Goal: Information Seeking & Learning: Learn about a topic

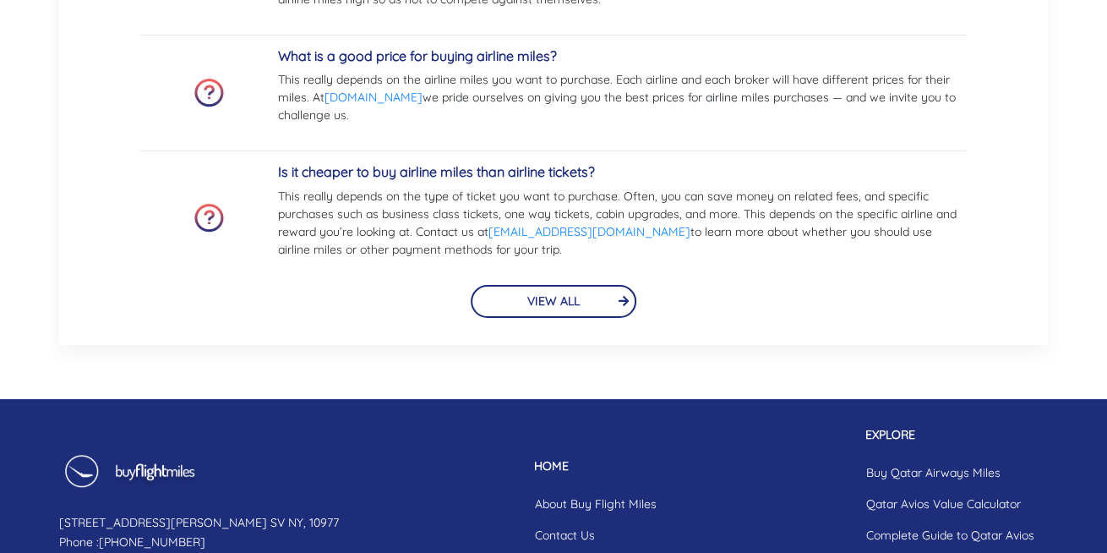
scroll to position [3889, 0]
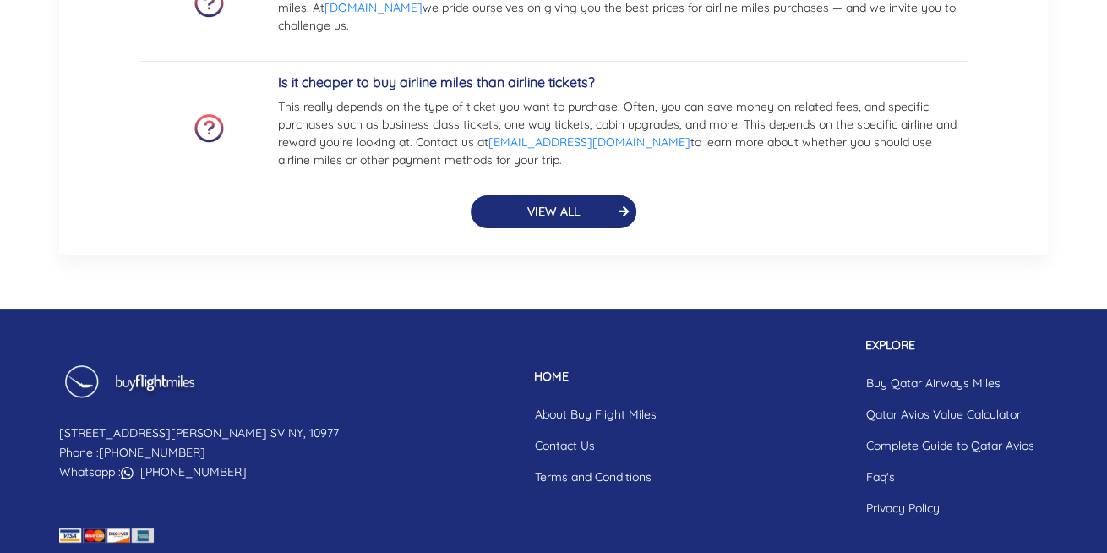
click at [576, 217] on button "VIEW ALL" at bounding box center [554, 211] width 166 height 33
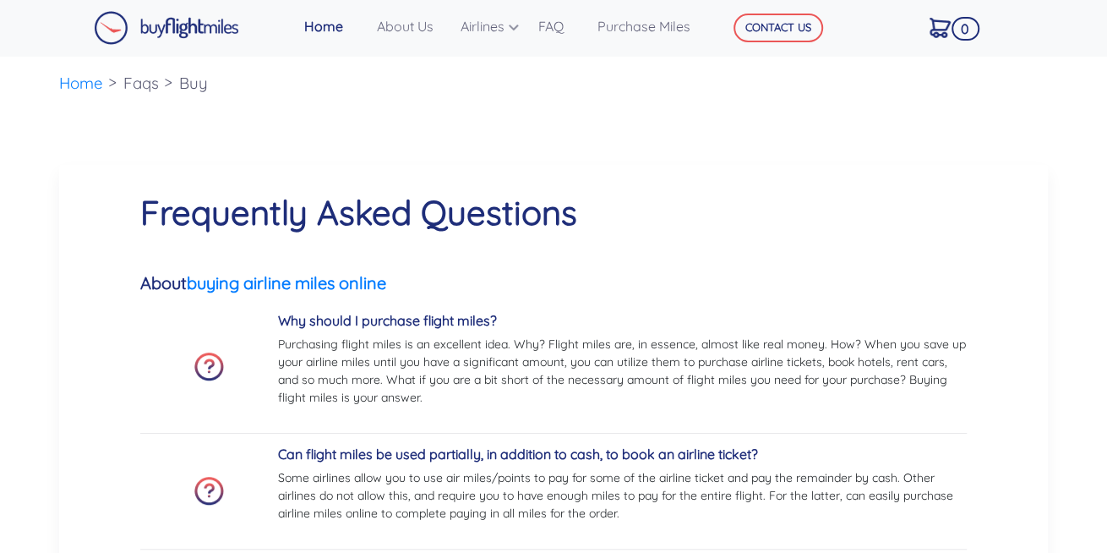
click at [207, 30] on img at bounding box center [166, 28] width 145 height 34
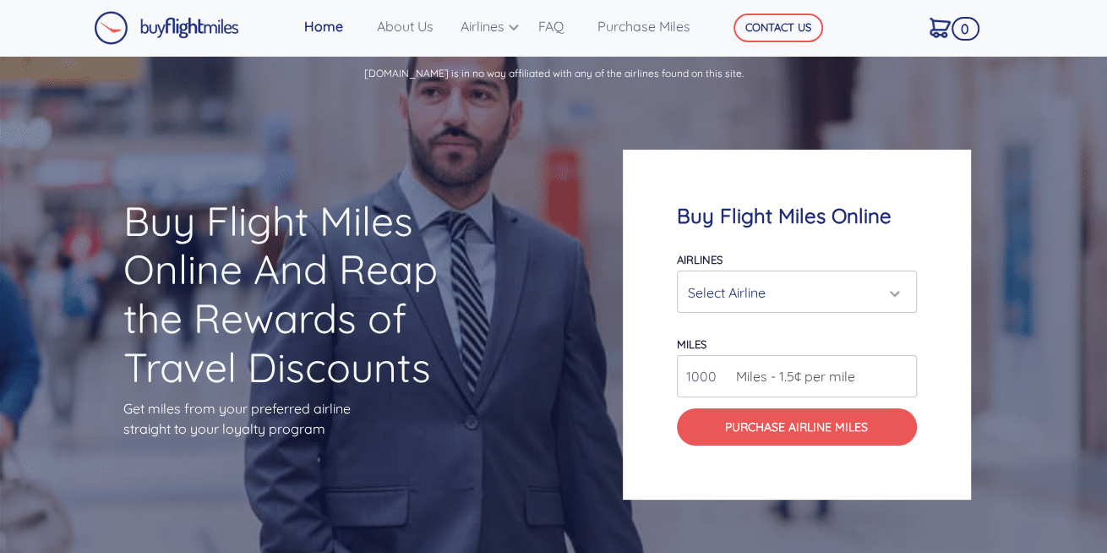
click at [900, 292] on div "Select Airline" at bounding box center [797, 292] width 218 height 32
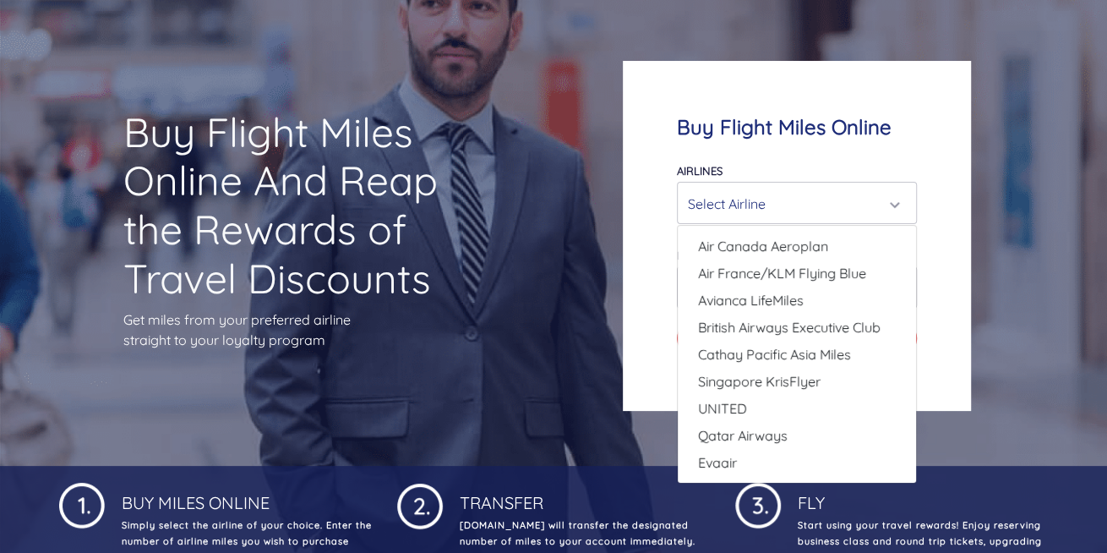
scroll to position [169, 0]
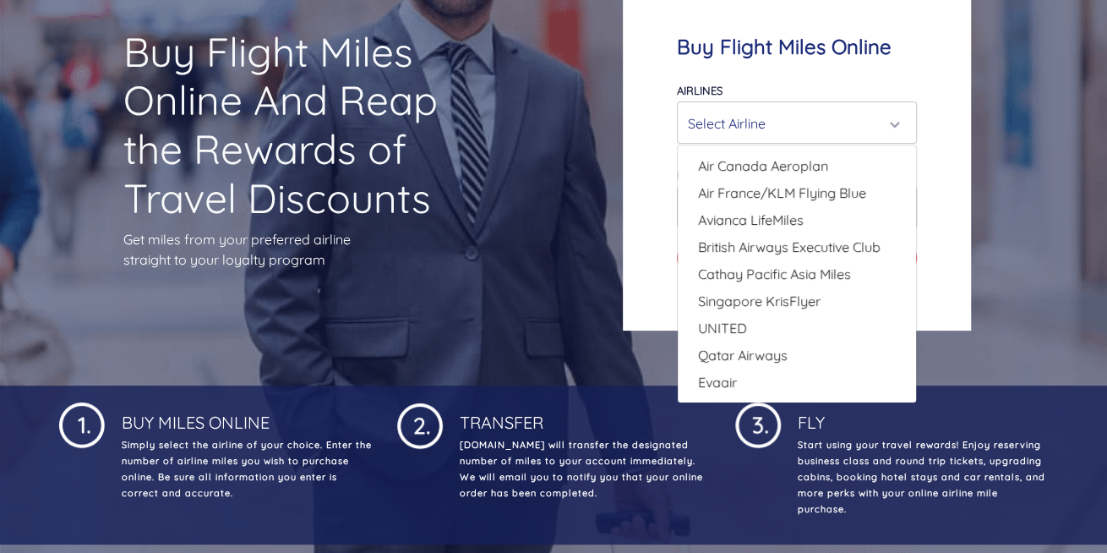
click at [505, 273] on div "Buy Flight Miles Online And Reap the Rewards of Travel Discounts Get miles from…" at bounding box center [553, 156] width 1107 height 460
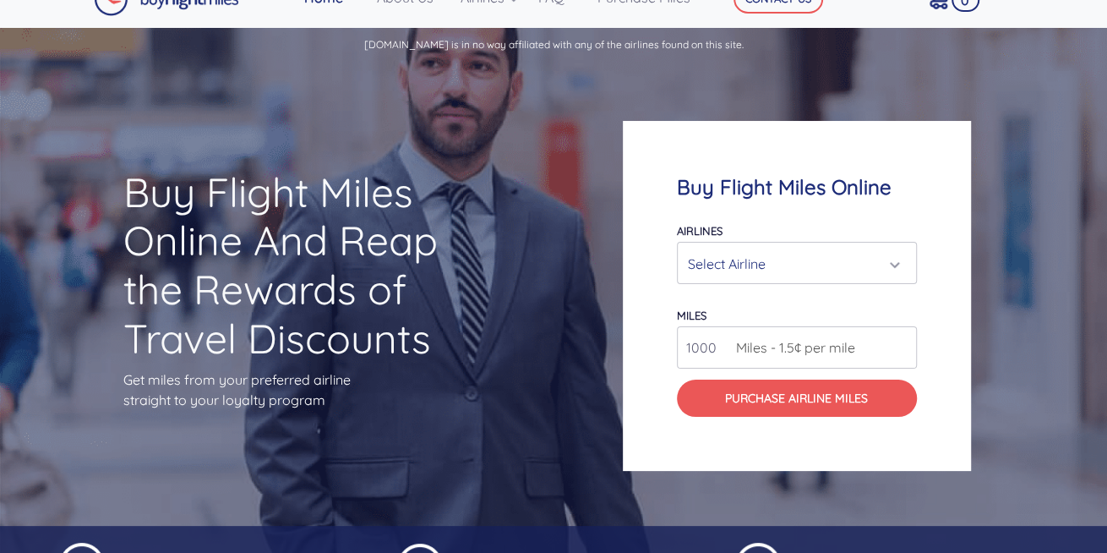
scroll to position [0, 0]
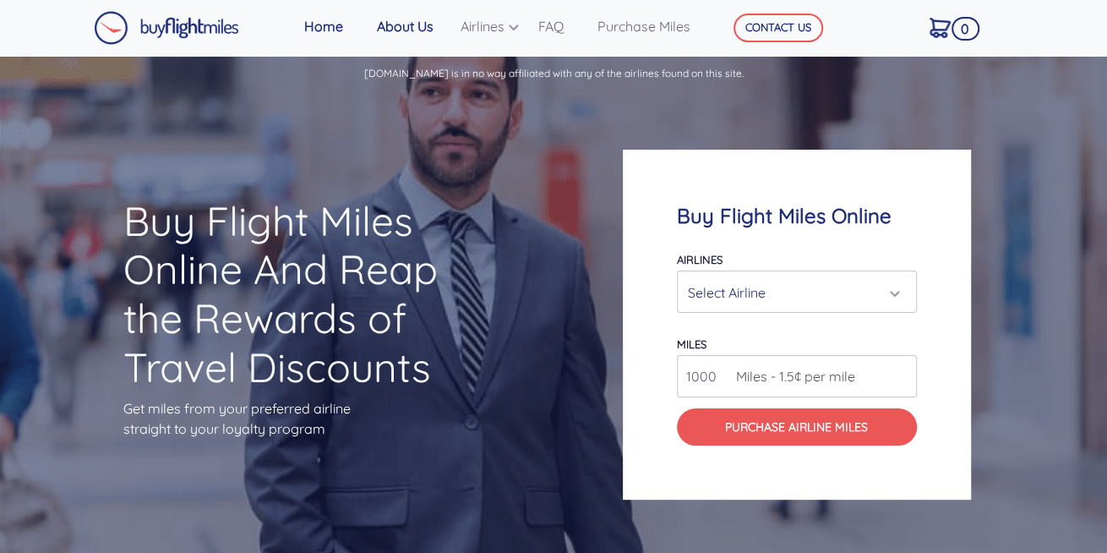
click at [423, 31] on link "About Us" at bounding box center [412, 26] width 84 height 34
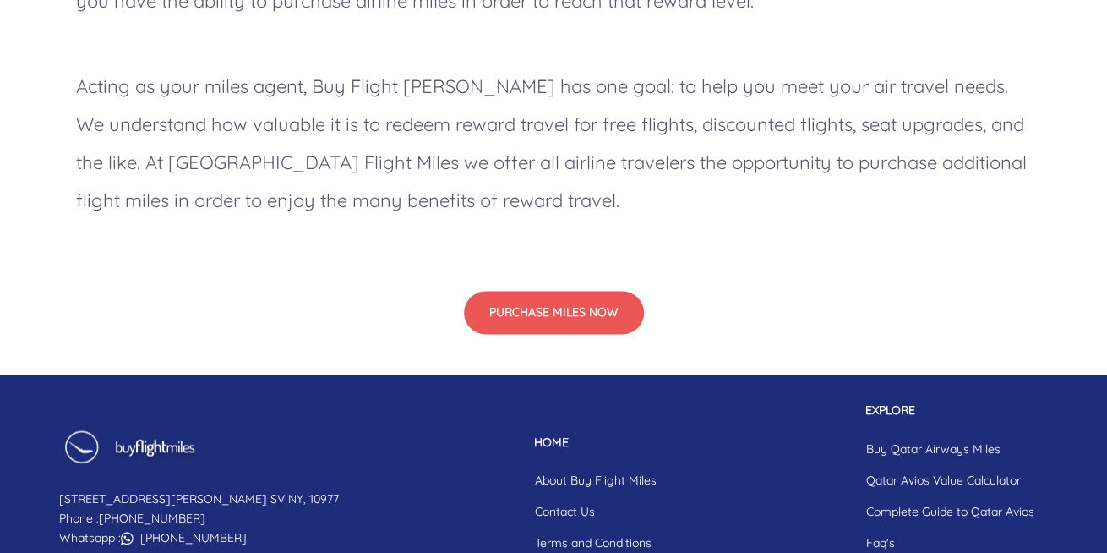
scroll to position [1646, 0]
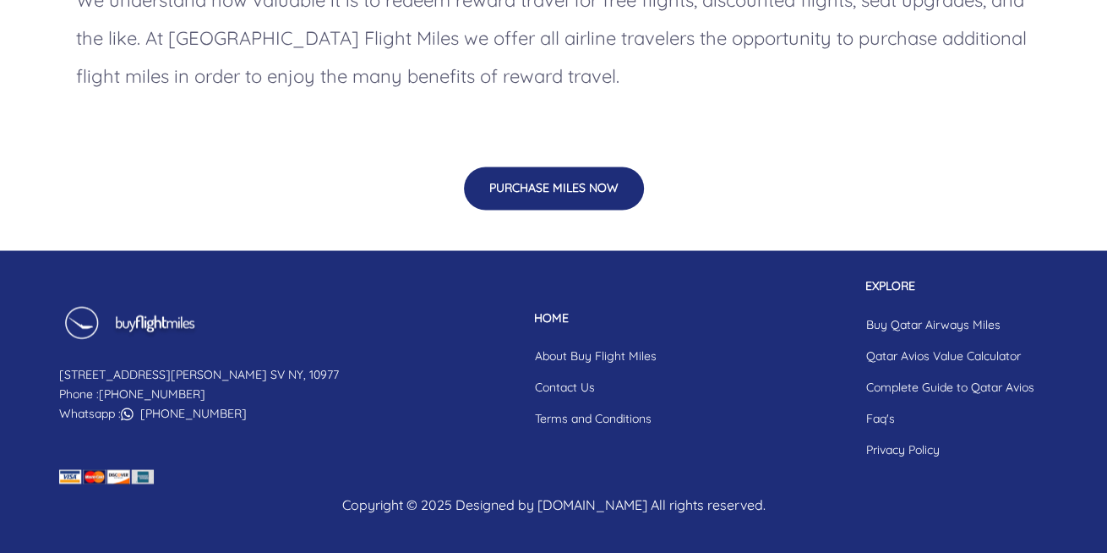
click at [582, 195] on button "PURCHASE MILES NOW" at bounding box center [554, 188] width 180 height 43
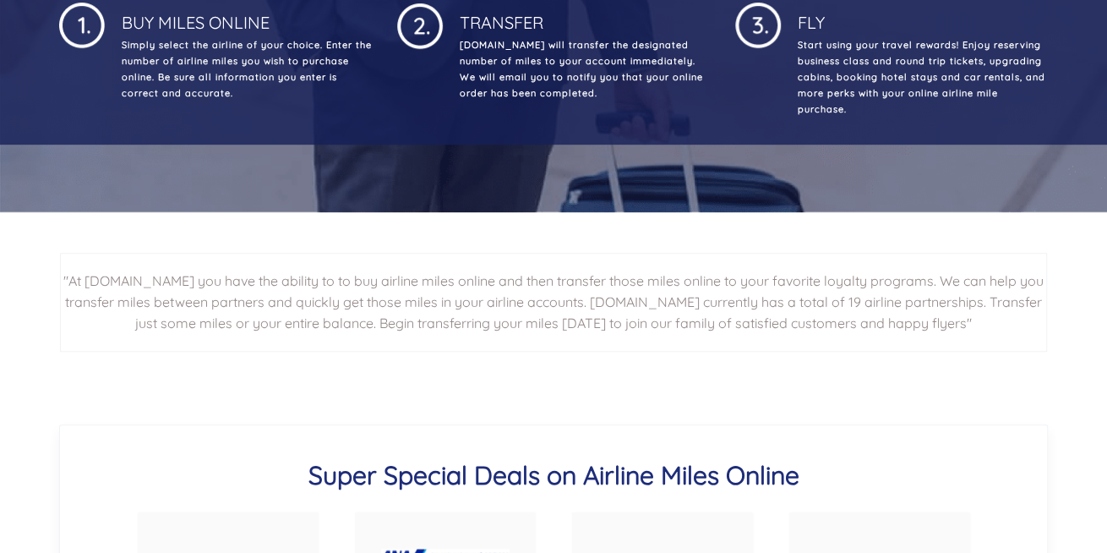
scroll to position [592, 0]
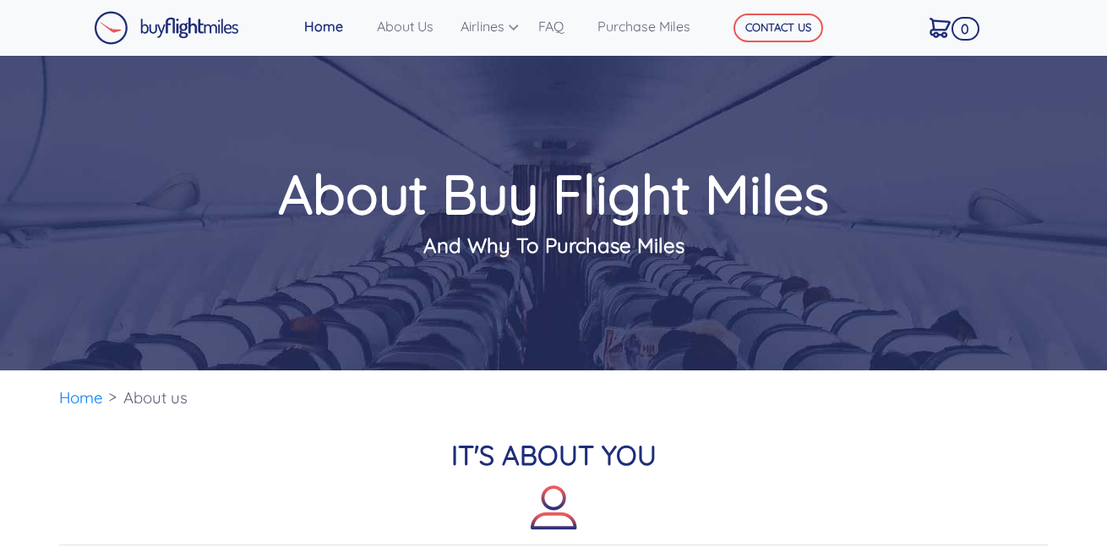
scroll to position [1622, 0]
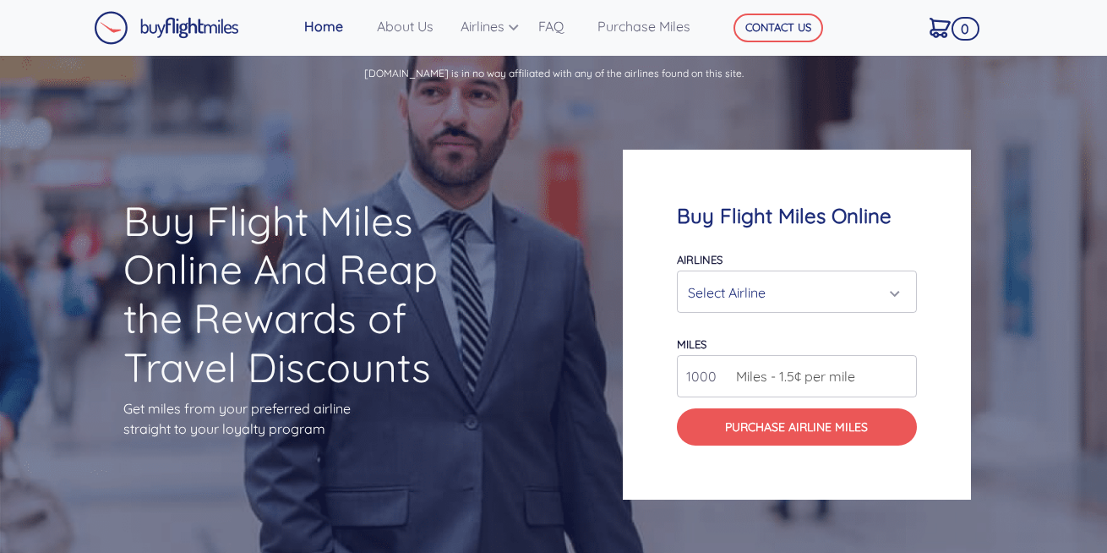
scroll to position [3889, 0]
